Goal: Information Seeking & Learning: Learn about a topic

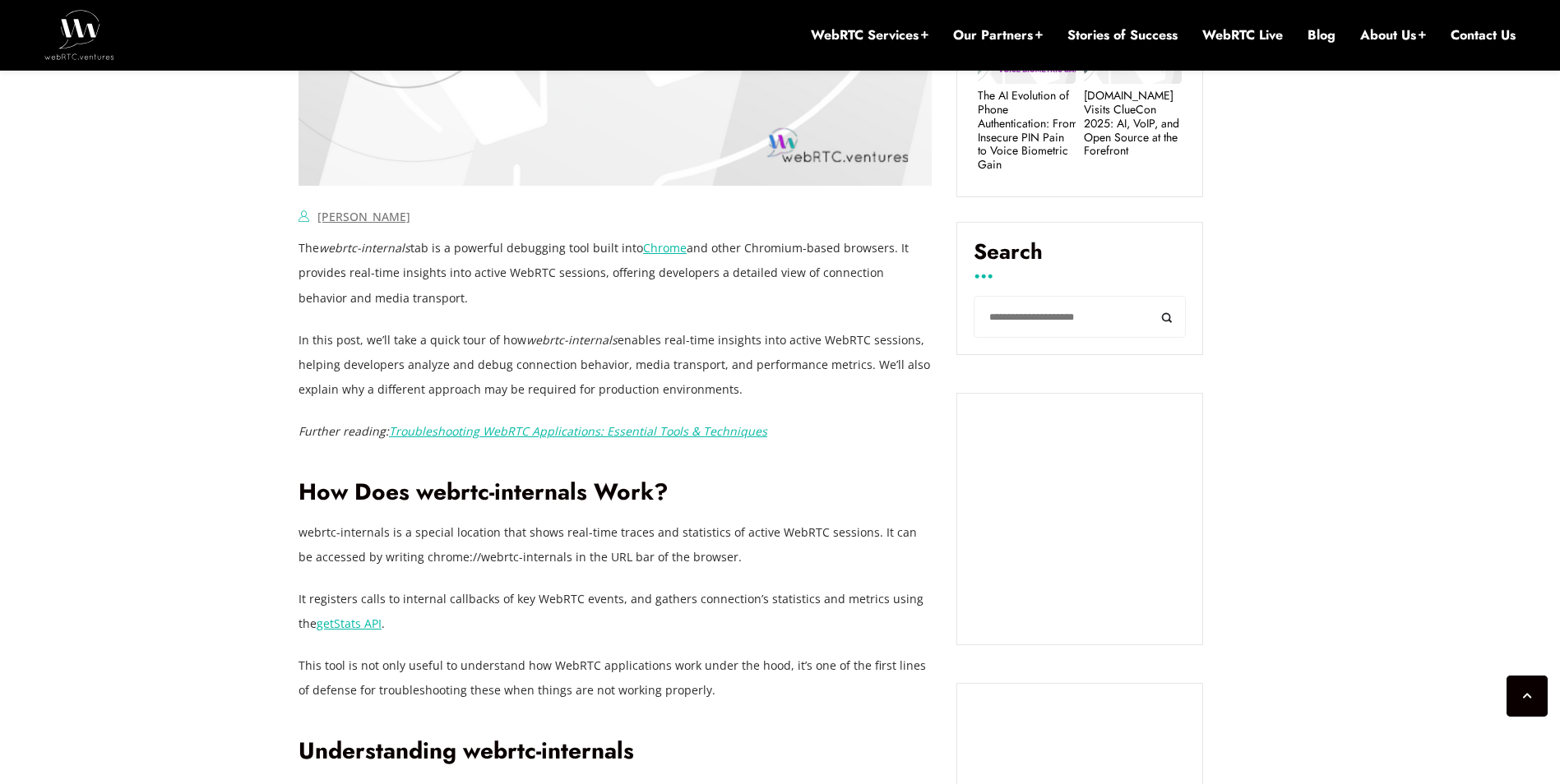
scroll to position [1027, 0]
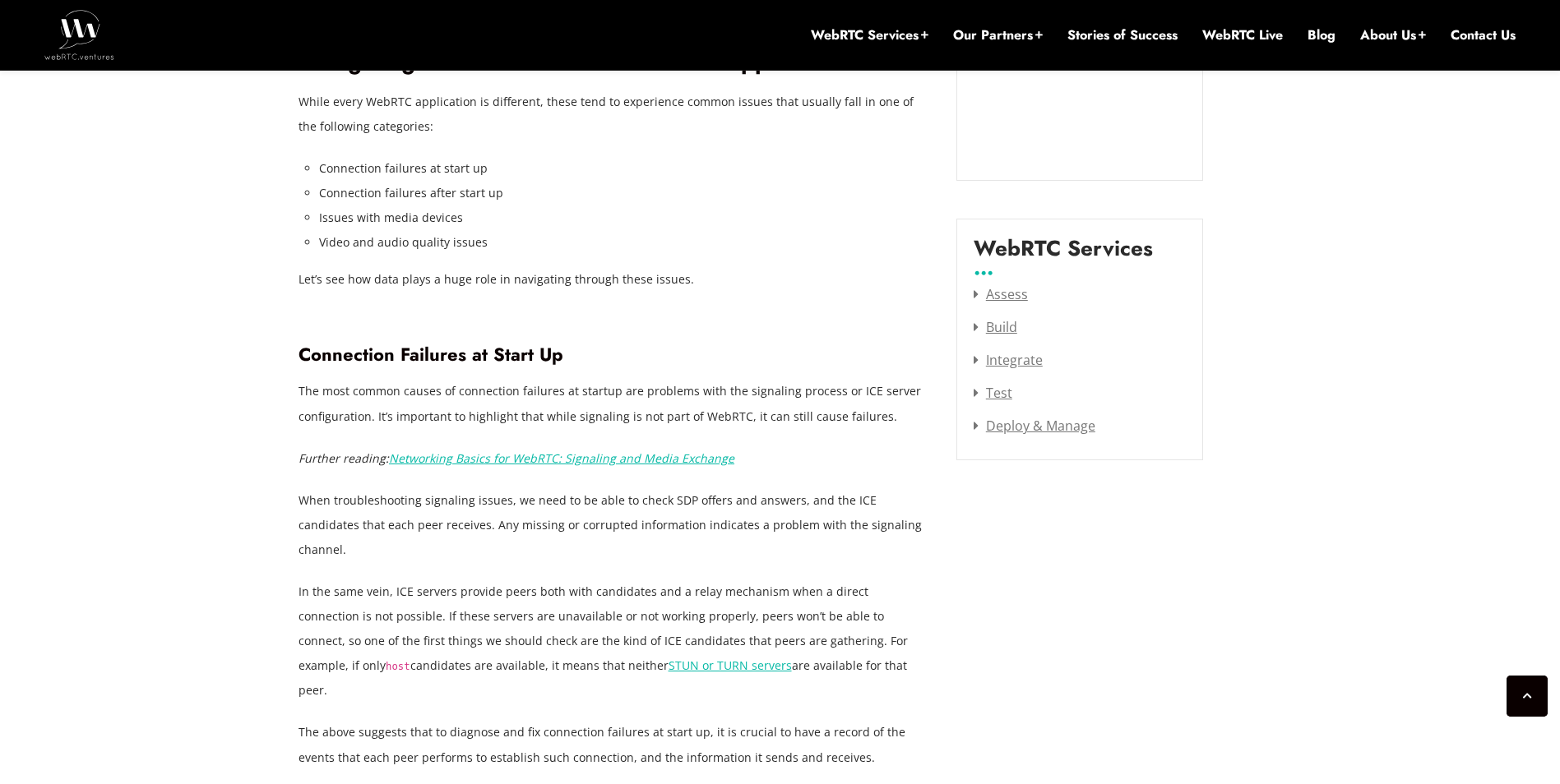
scroll to position [2072, 0]
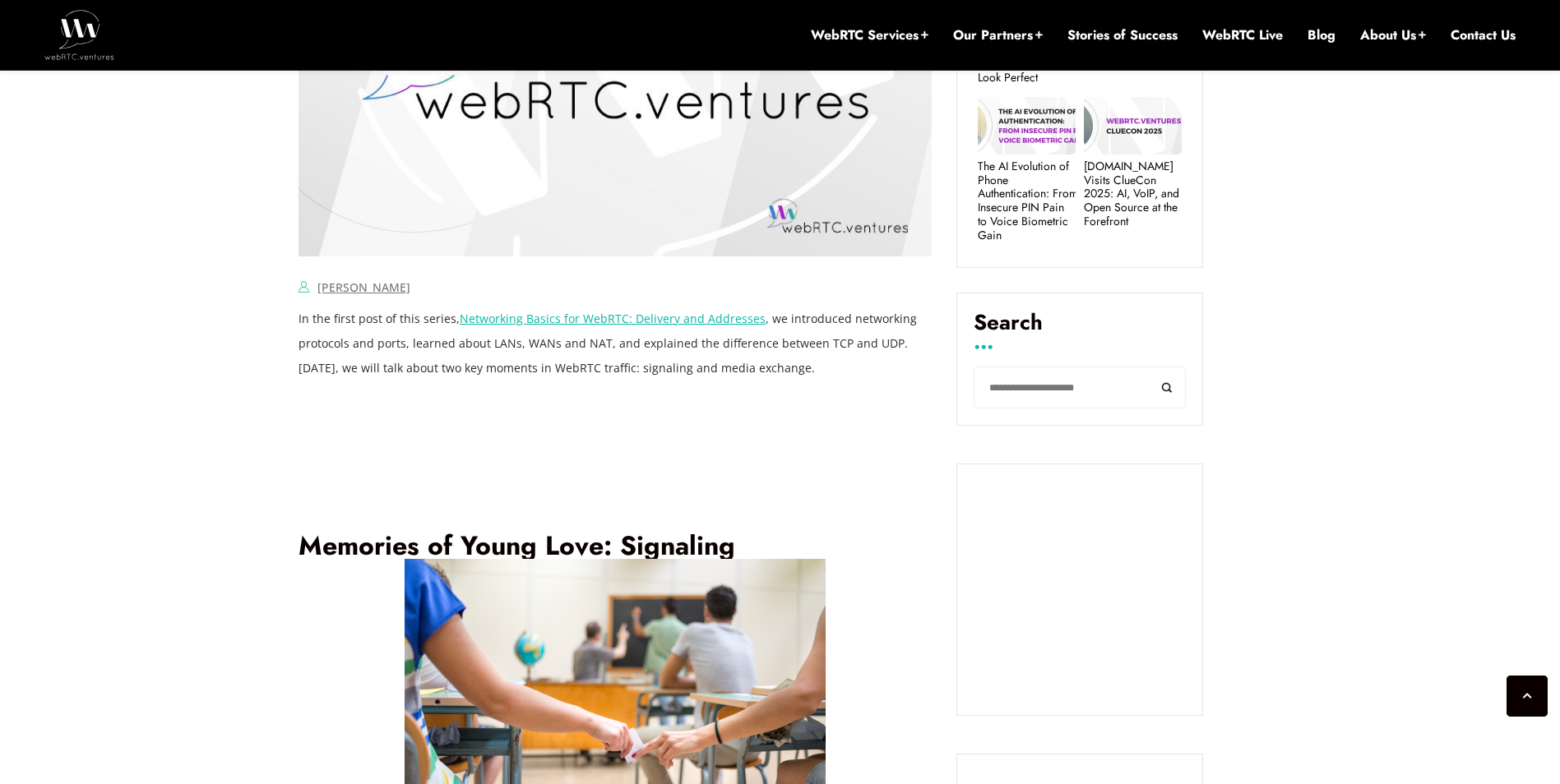
scroll to position [1085, 0]
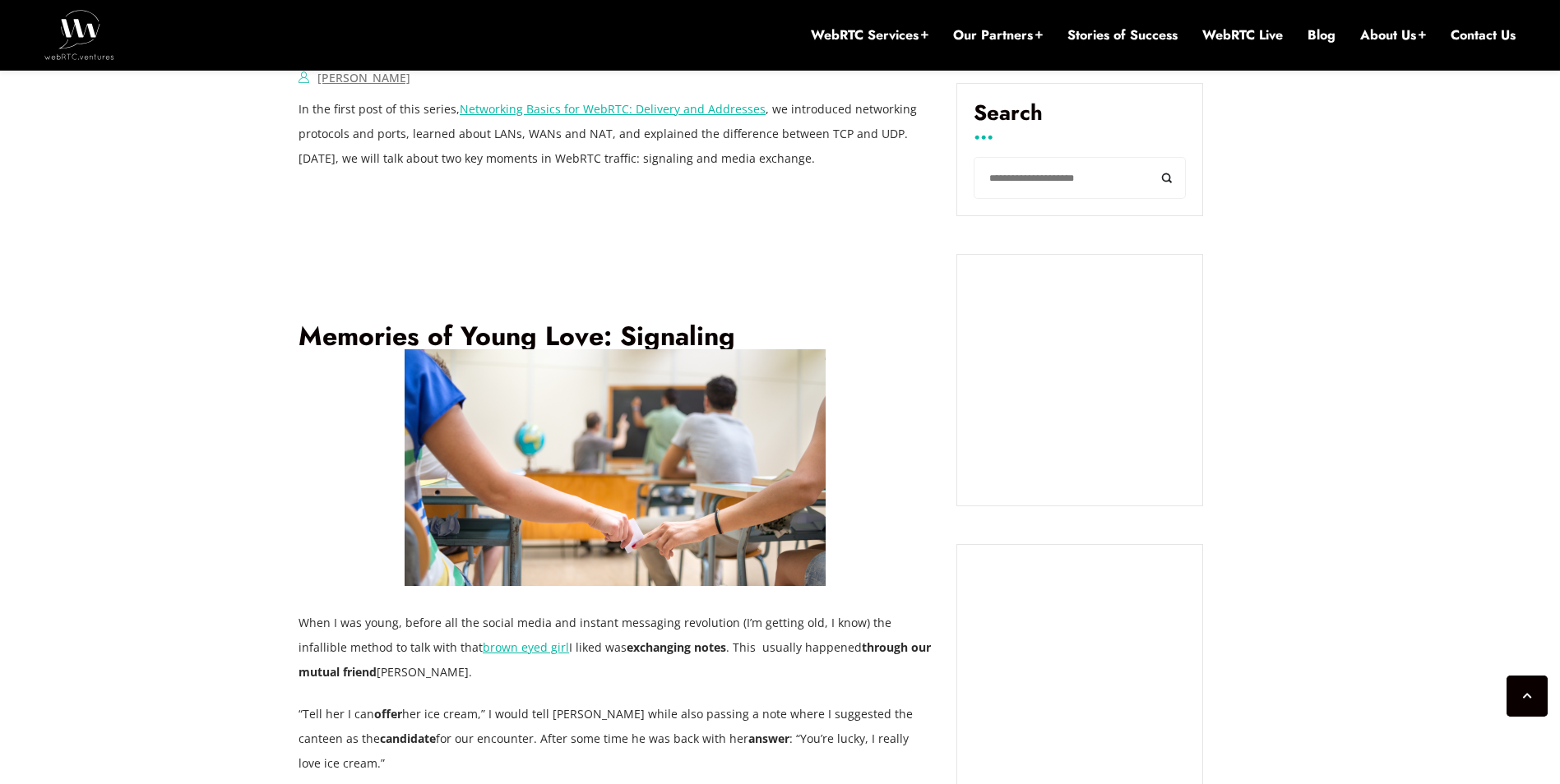
click at [898, 316] on h1 "Memories of Young Love: Signaling" at bounding box center [616, 283] width 634 height 140
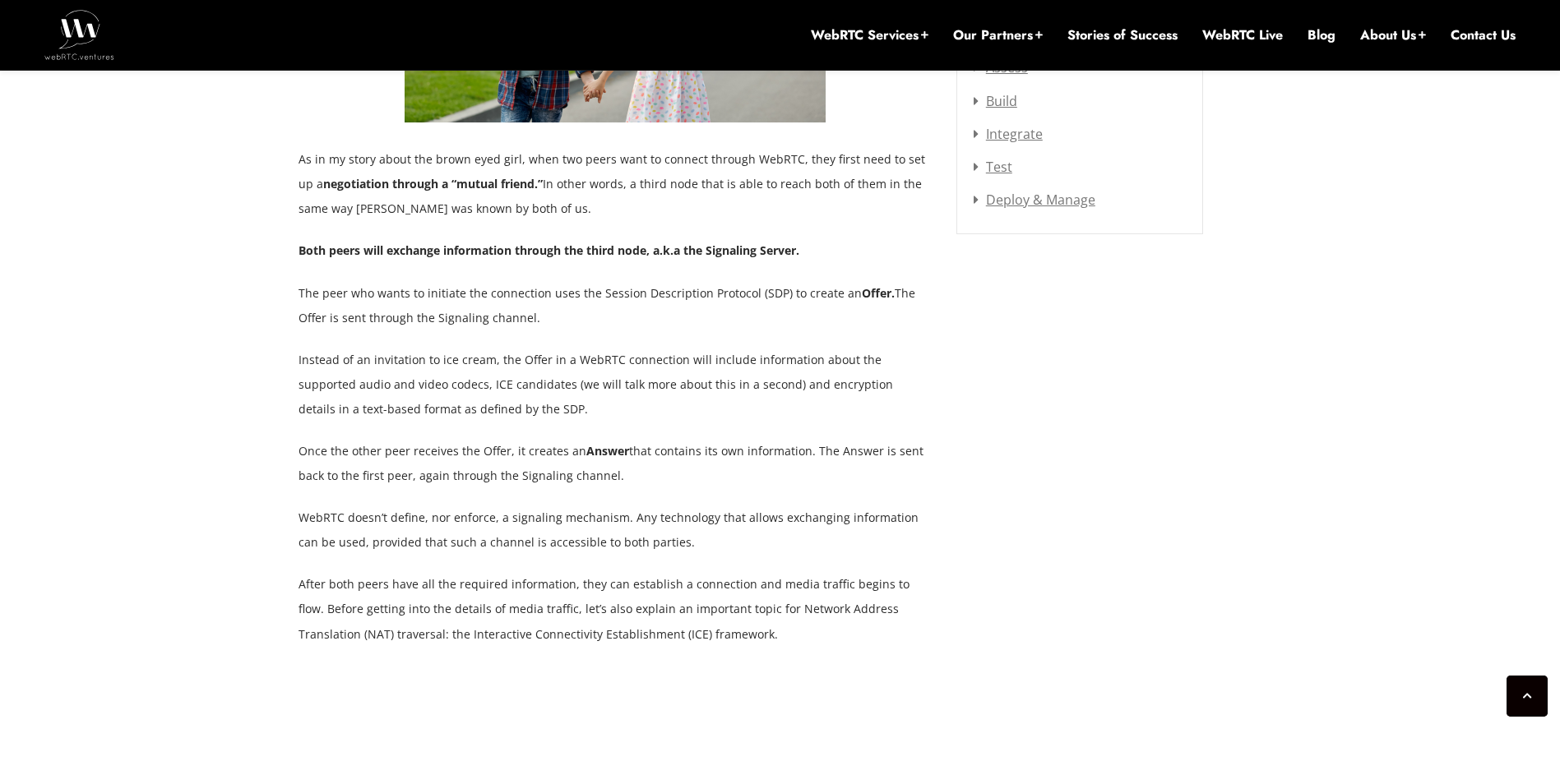
scroll to position [2252, 0]
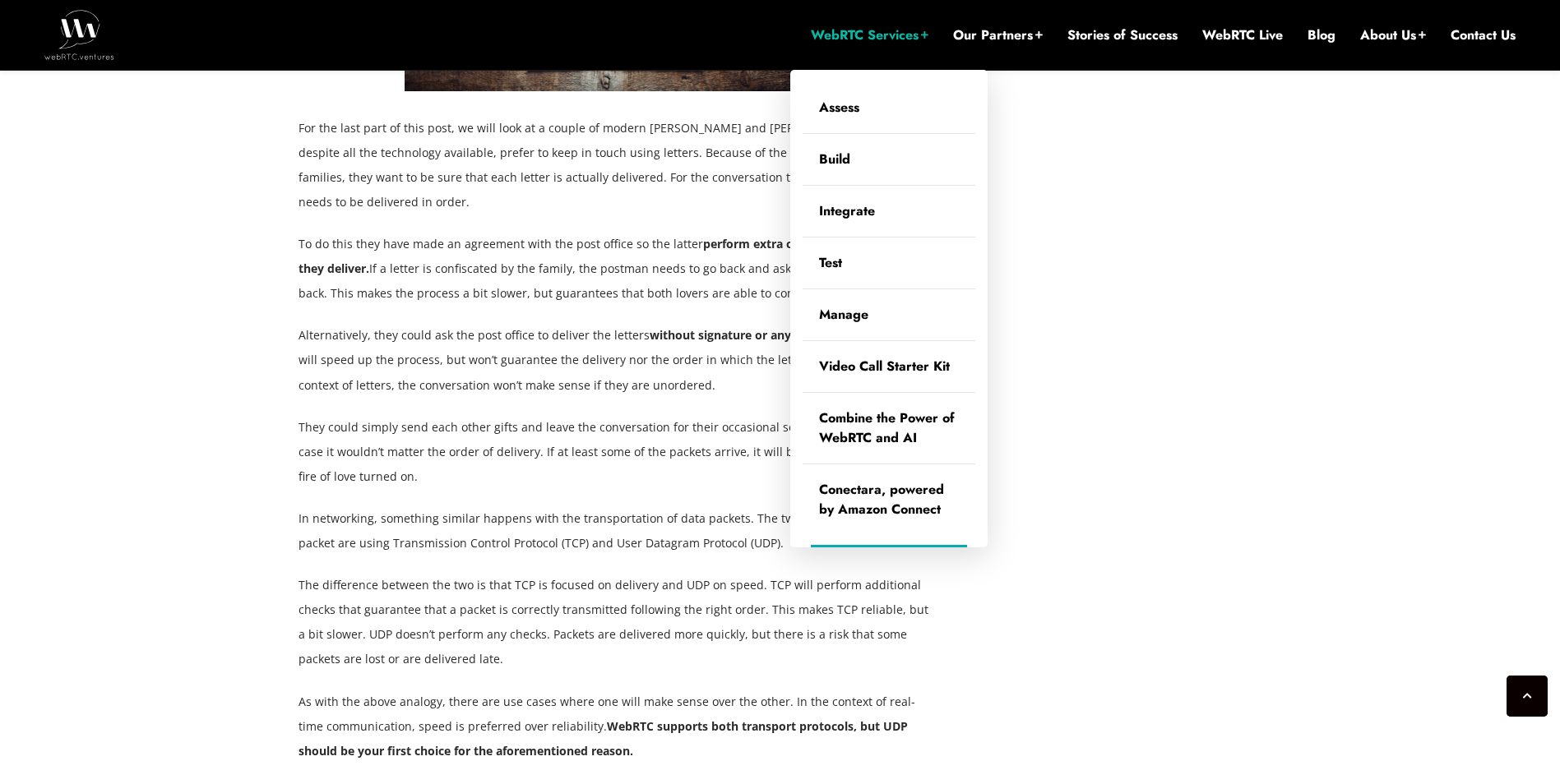
scroll to position [4316, 0]
